Goal: Use online tool/utility: Utilize a website feature to perform a specific function

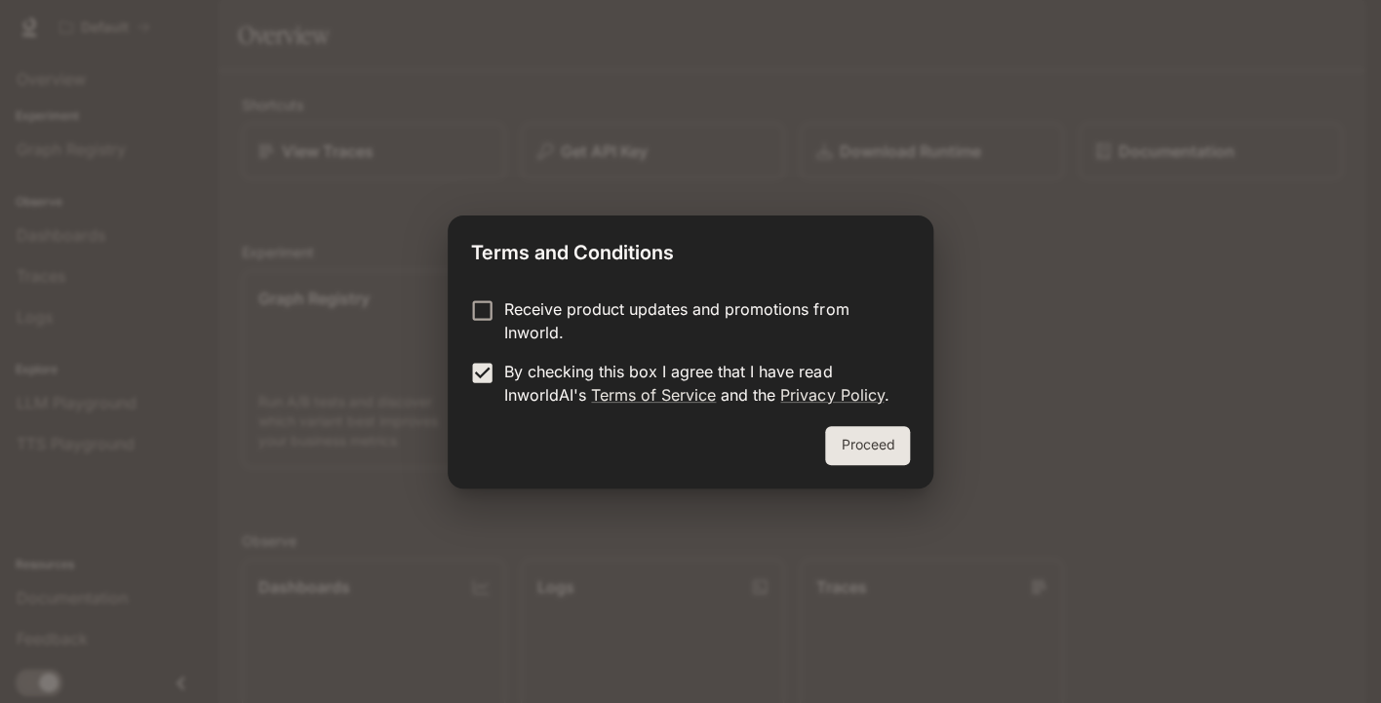
click at [865, 447] on button "Proceed" at bounding box center [867, 445] width 85 height 39
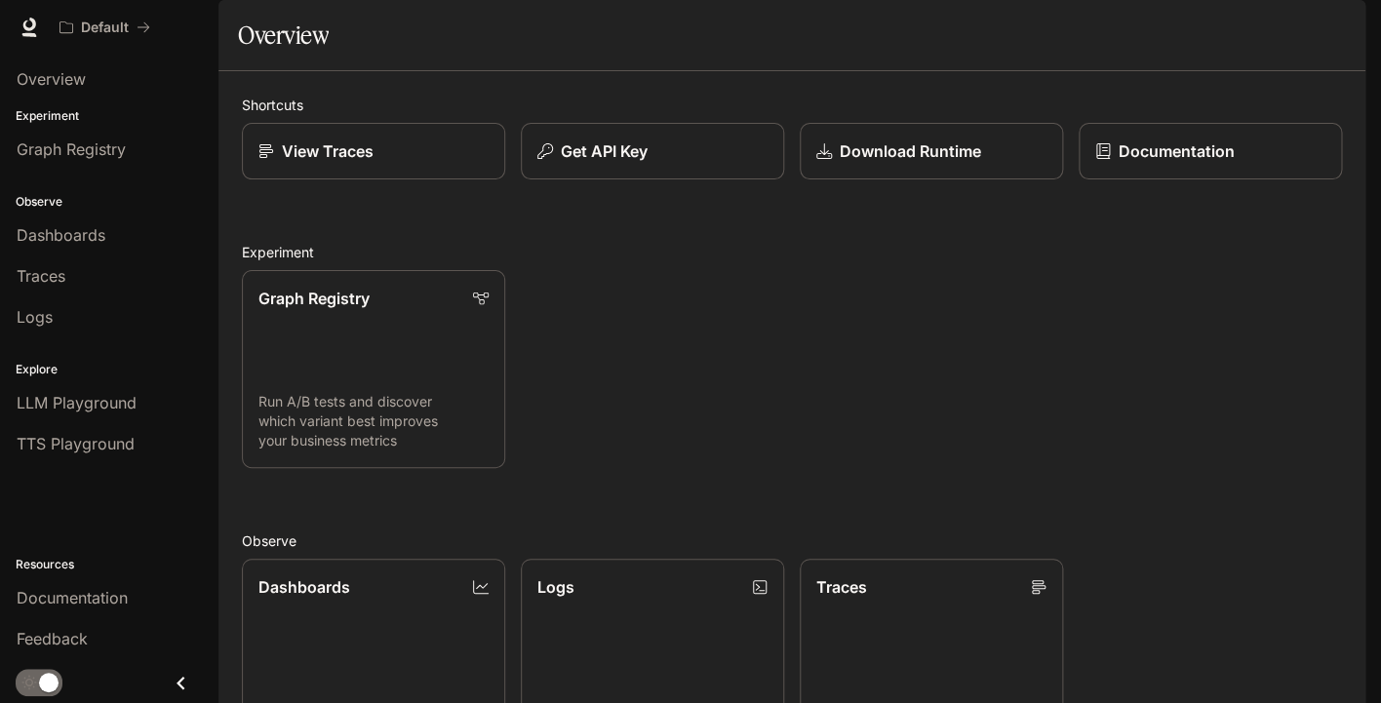
scroll to position [333, 0]
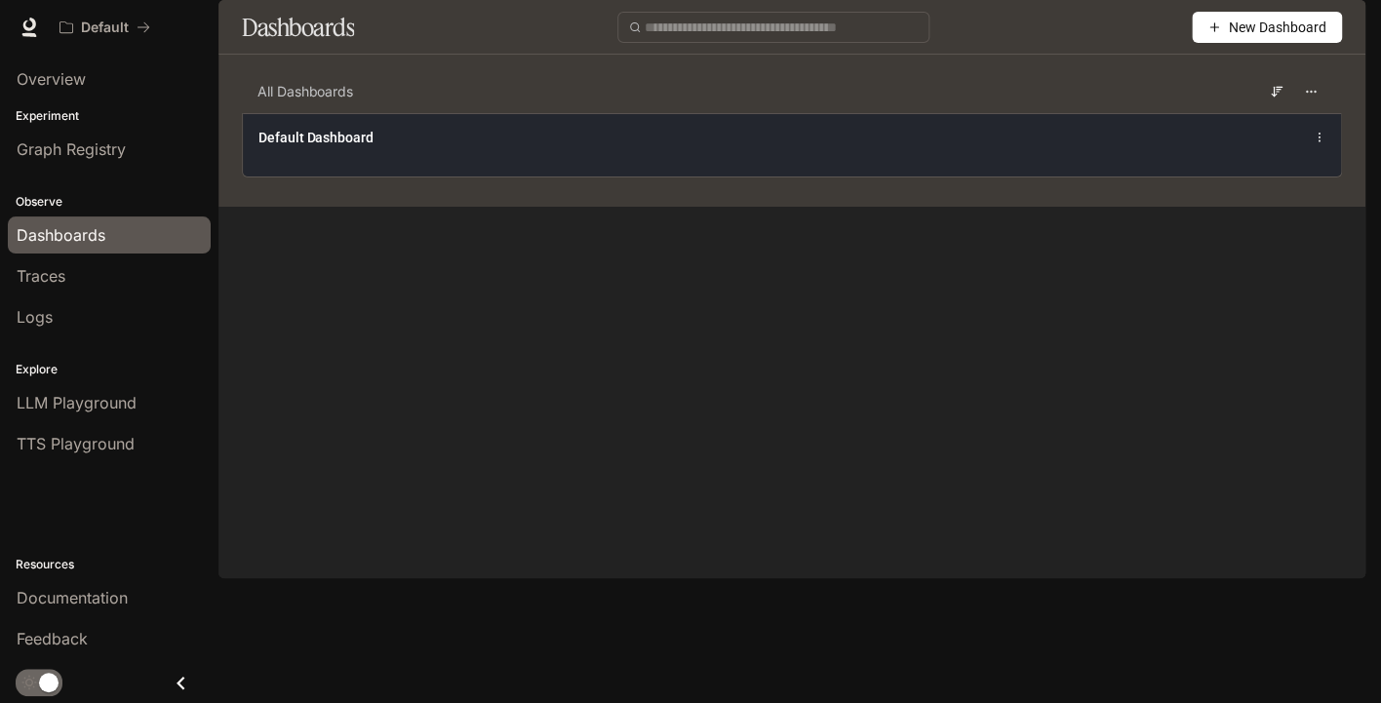
click at [646, 177] on div "Default Dashboard" at bounding box center [792, 144] width 1099 height 63
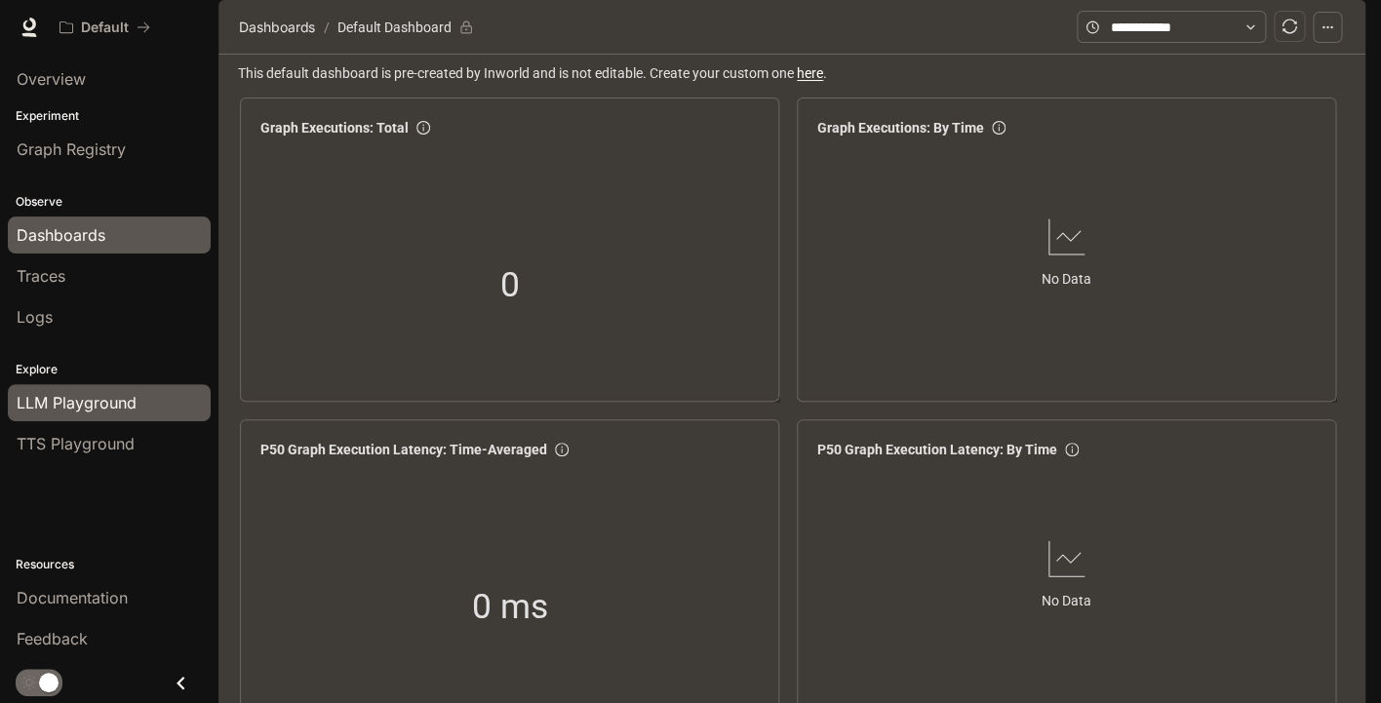
click at [104, 414] on span "LLM Playground" at bounding box center [77, 402] width 120 height 23
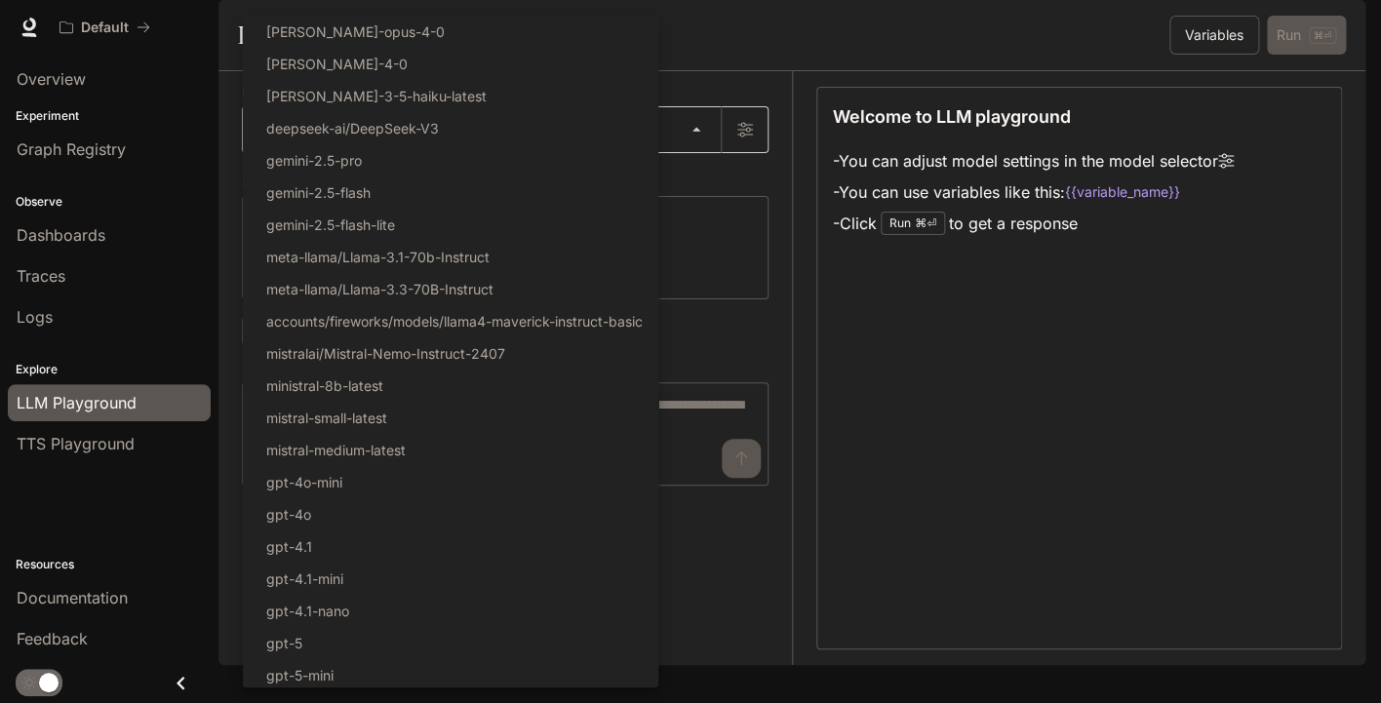
click at [694, 183] on body "Skip to main content Default Documentation Documentation Portal Overview Experi…" at bounding box center [690, 351] width 1381 height 703
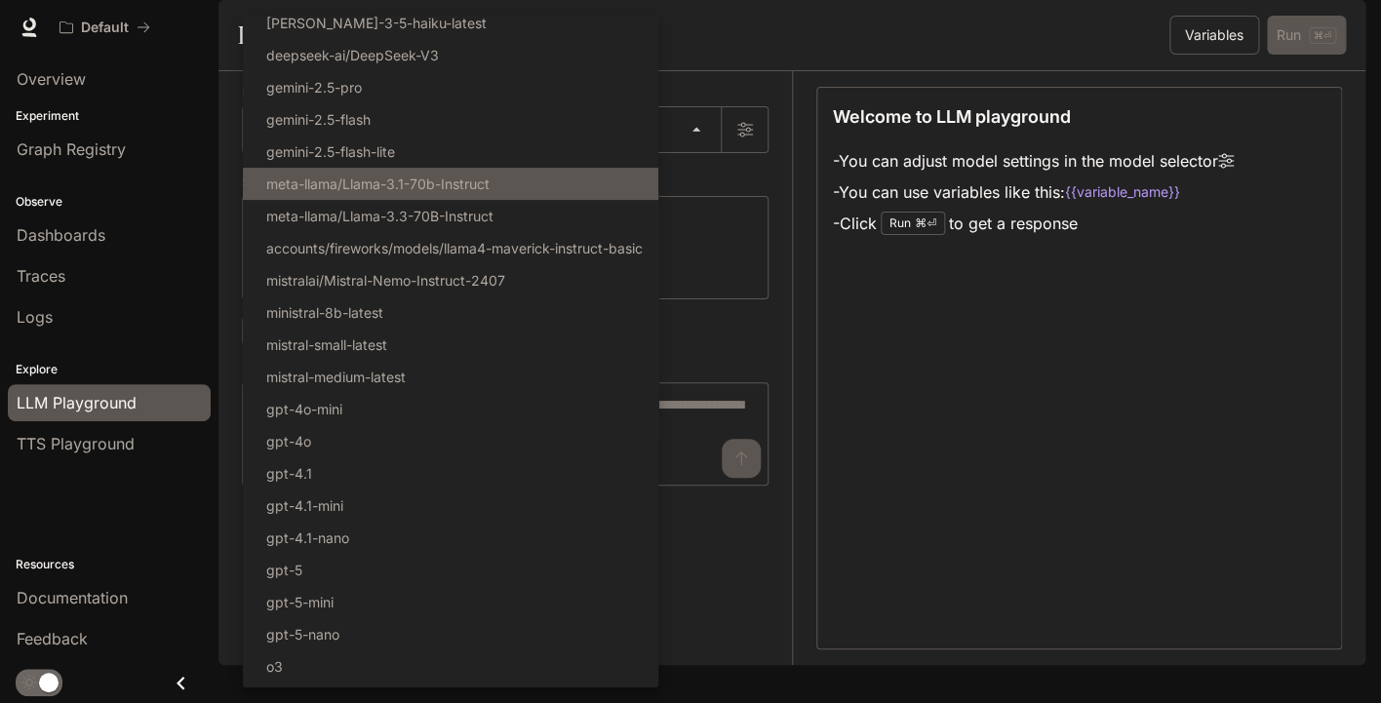
scroll to position [133, 0]
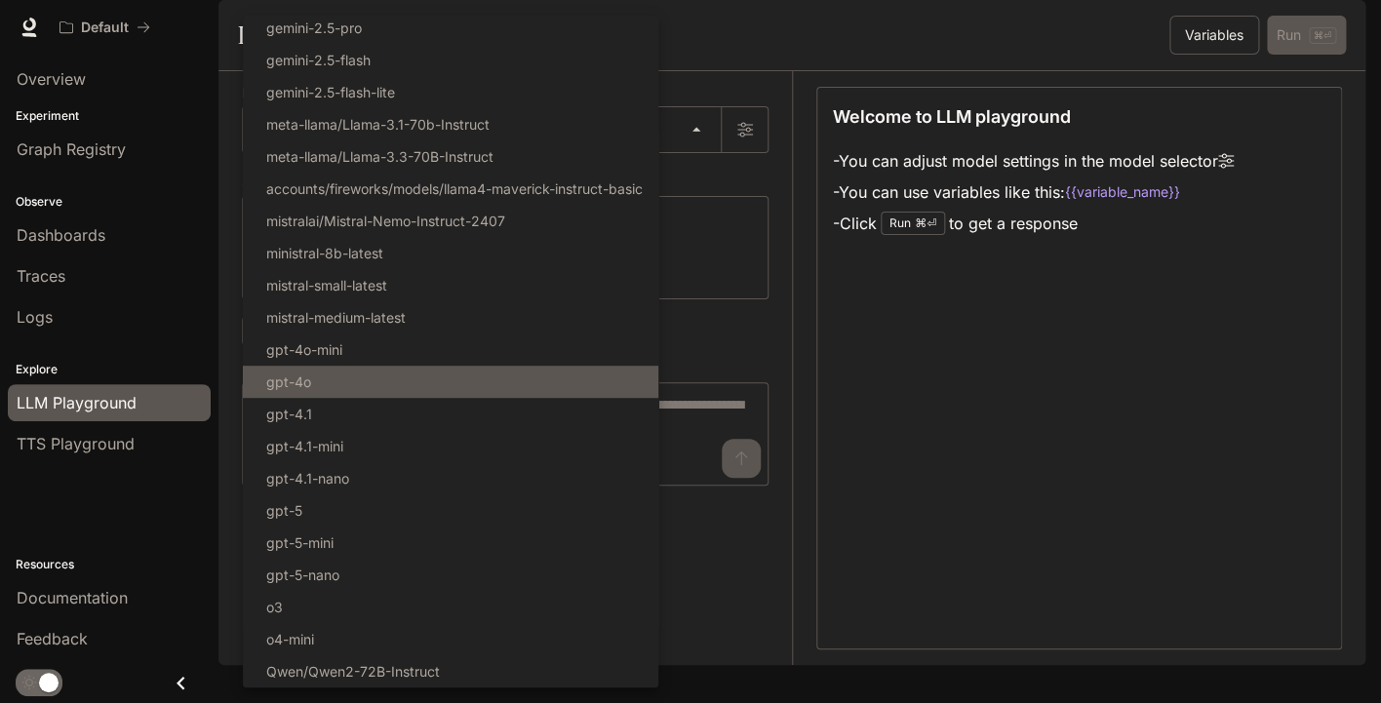
click at [326, 382] on li "gpt-4o" at bounding box center [451, 382] width 416 height 32
type input "******"
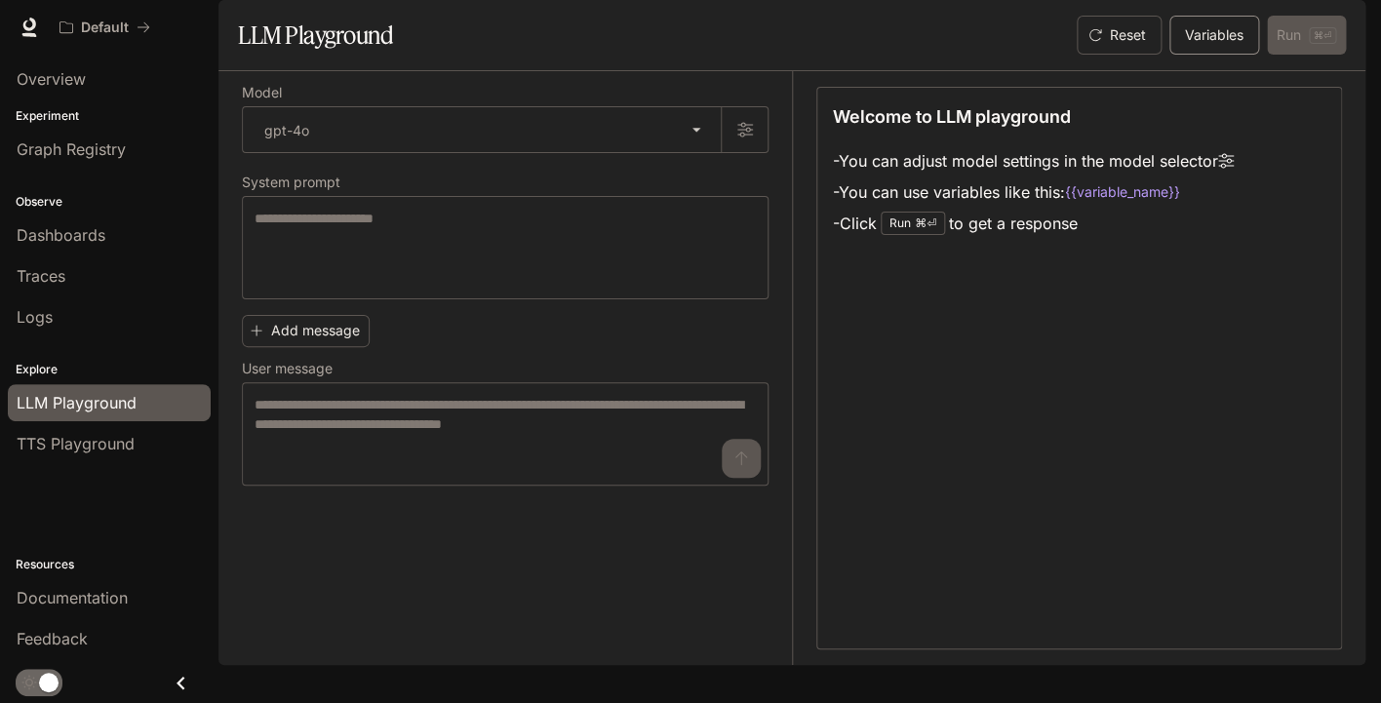
click at [1204, 55] on button "Variables" at bounding box center [1215, 35] width 90 height 39
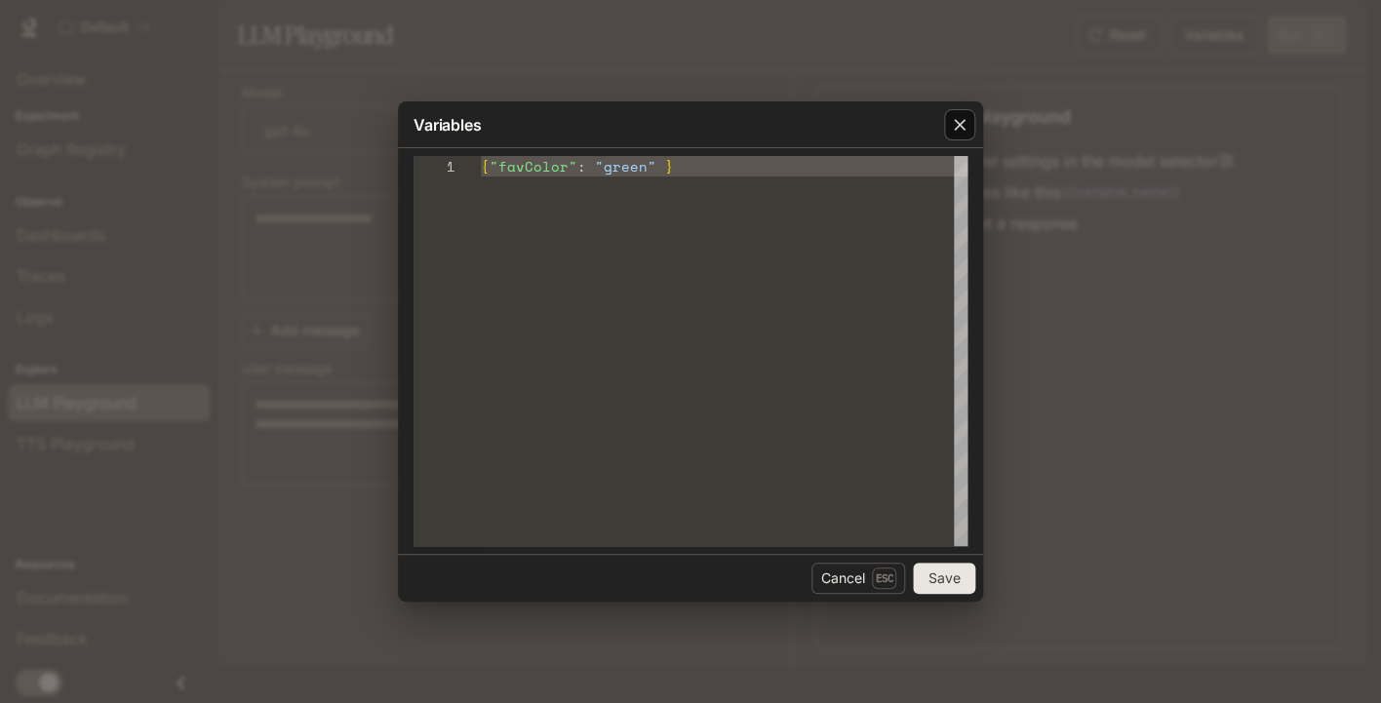
click at [956, 127] on icon "button" at bounding box center [960, 125] width 20 height 20
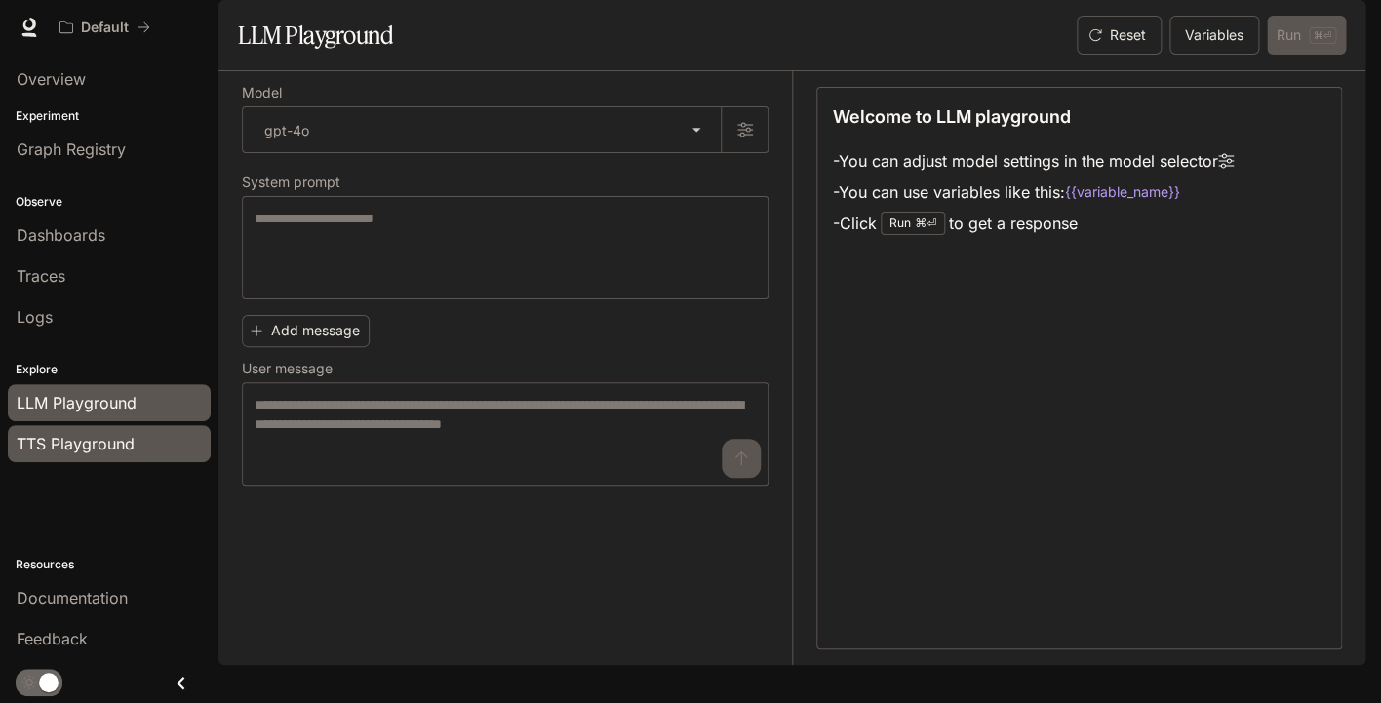
click at [54, 453] on span "TTS Playground" at bounding box center [76, 443] width 118 height 23
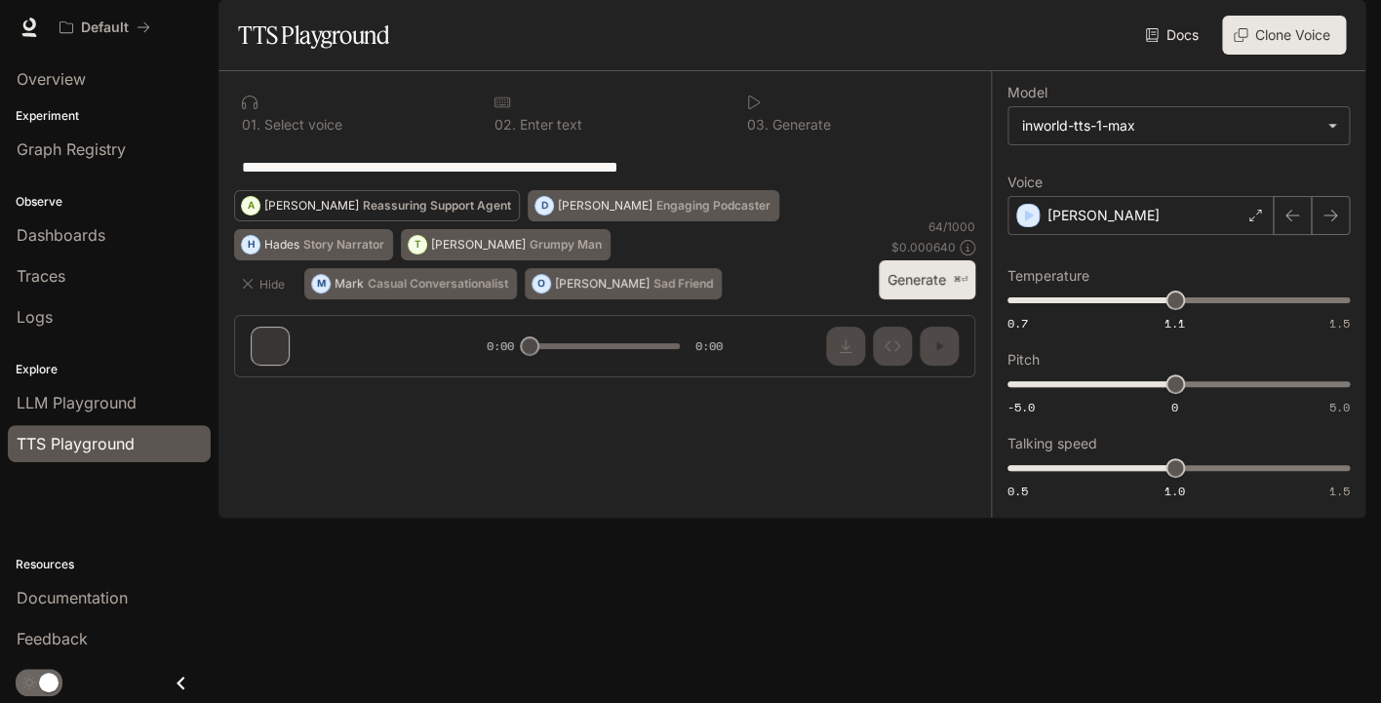
click at [511, 212] on p "Reassuring Support Agent" at bounding box center [437, 206] width 148 height 12
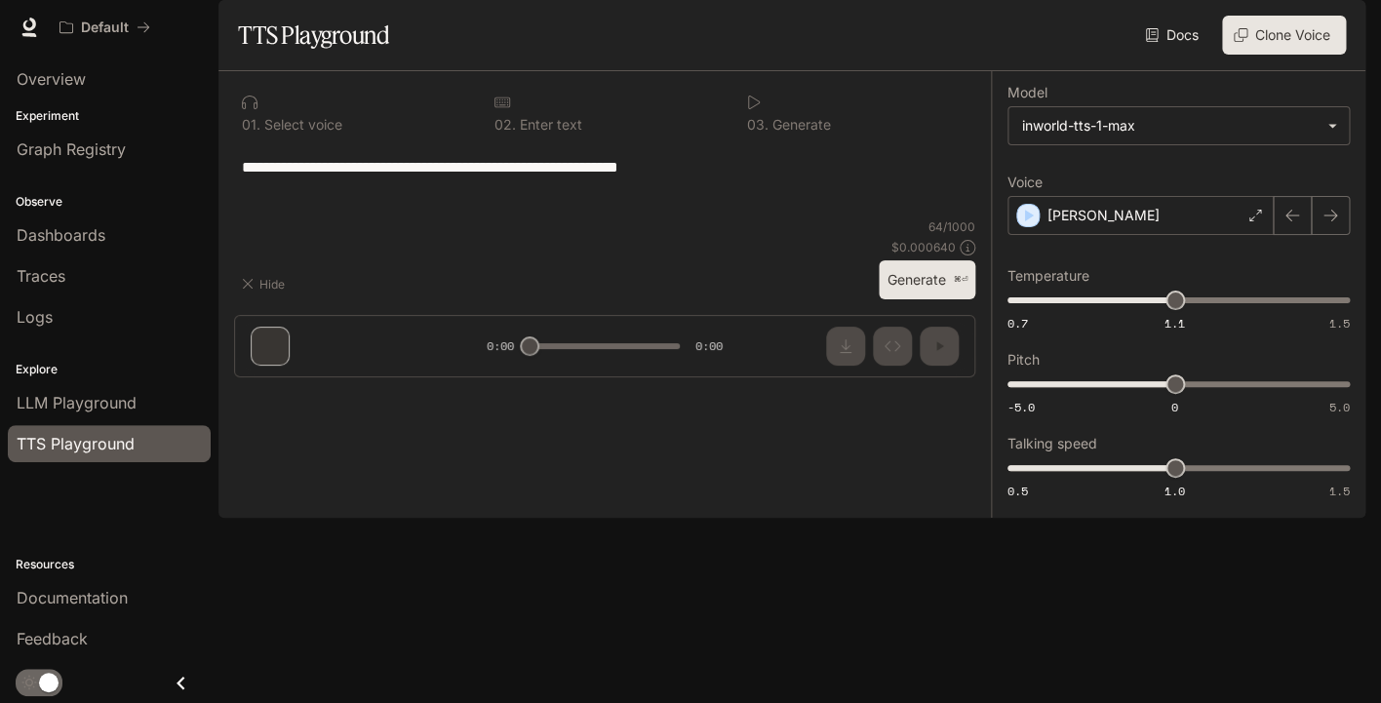
type textarea "**********"
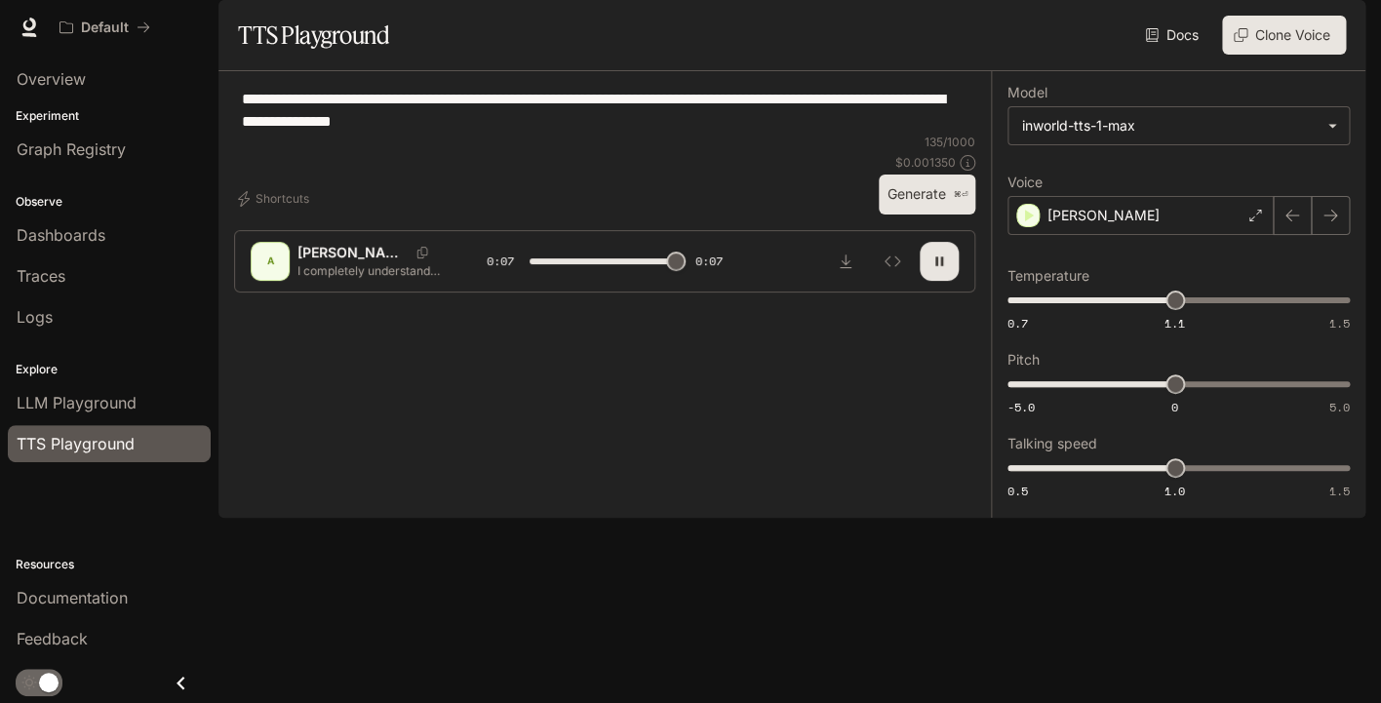
type input "*"
click at [120, 154] on span "Graph Registry" at bounding box center [71, 149] width 109 height 23
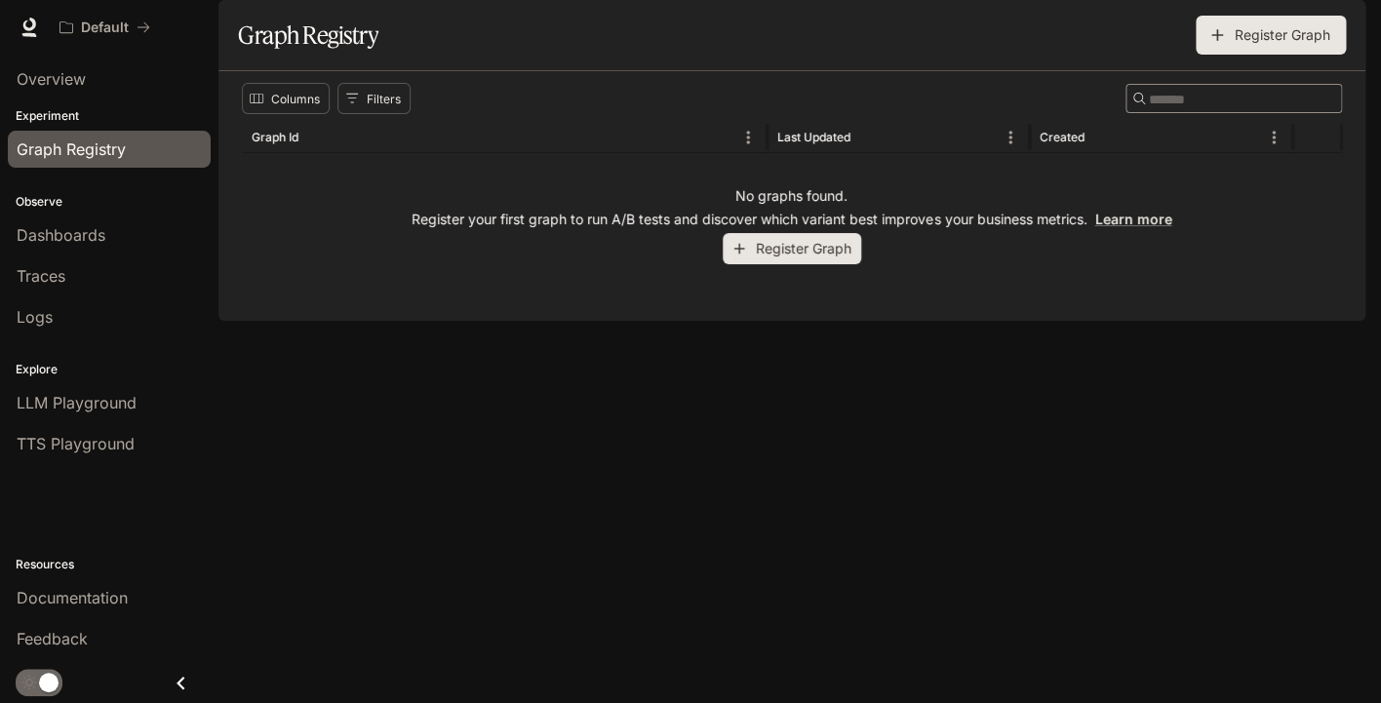
click at [412, 298] on div "No graphs found. Register your first graph to run A/B tests and discover which …" at bounding box center [792, 225] width 1101 height 144
